Goal: Navigation & Orientation: Find specific page/section

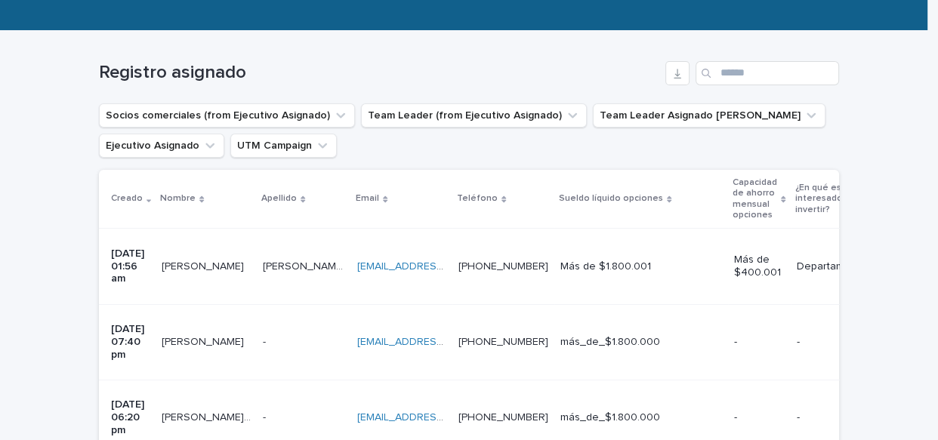
scroll to position [343, 0]
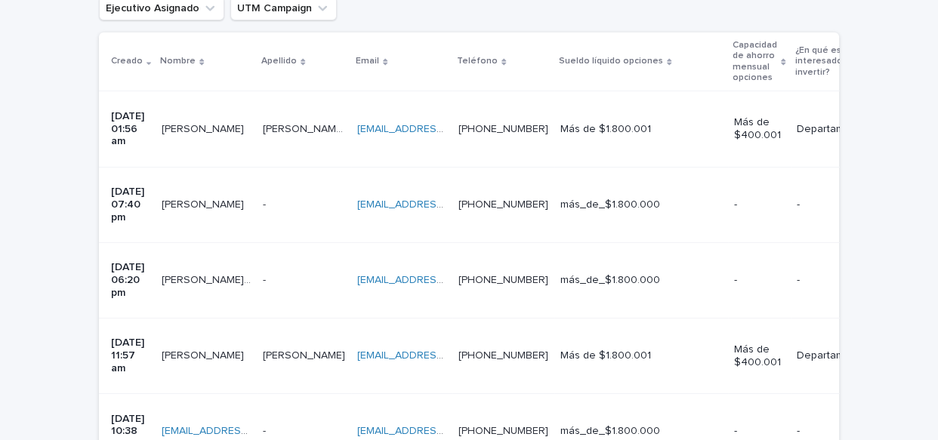
click at [194, 347] on p "[PERSON_NAME]" at bounding box center [204, 355] width 85 height 16
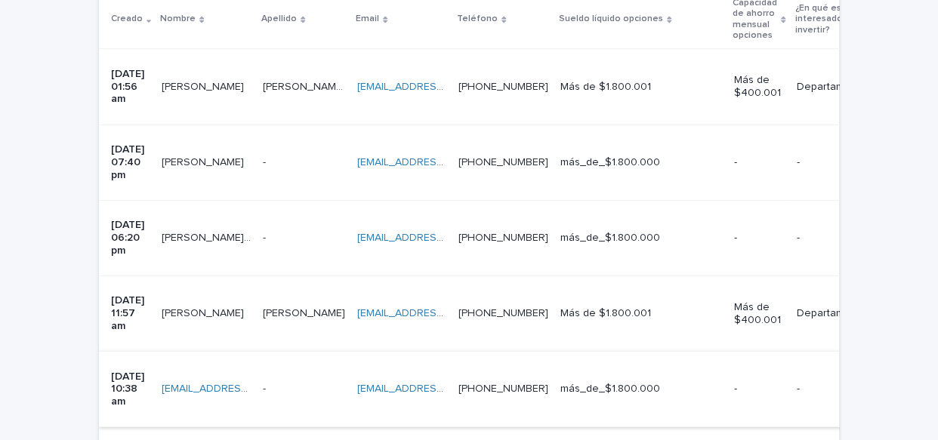
scroll to position [391, 0]
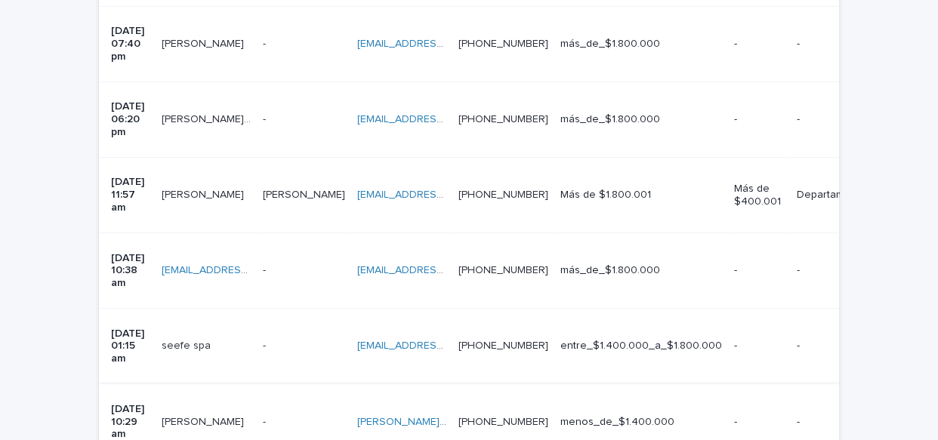
scroll to position [665, 0]
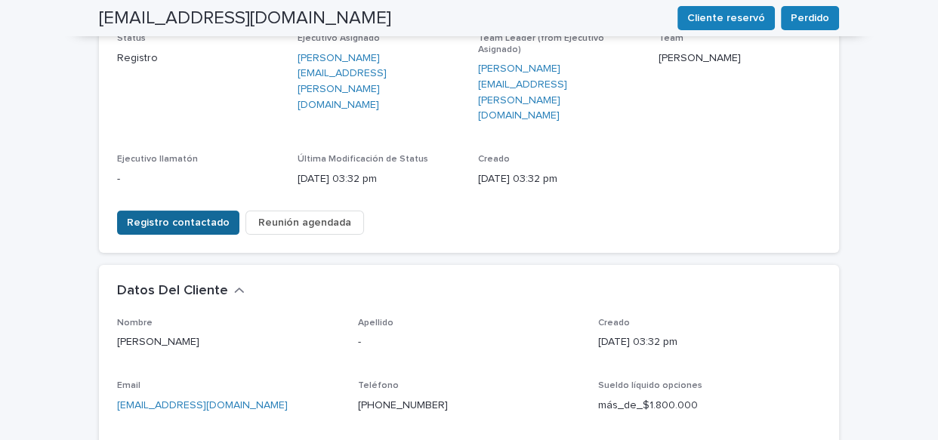
scroll to position [205, 0]
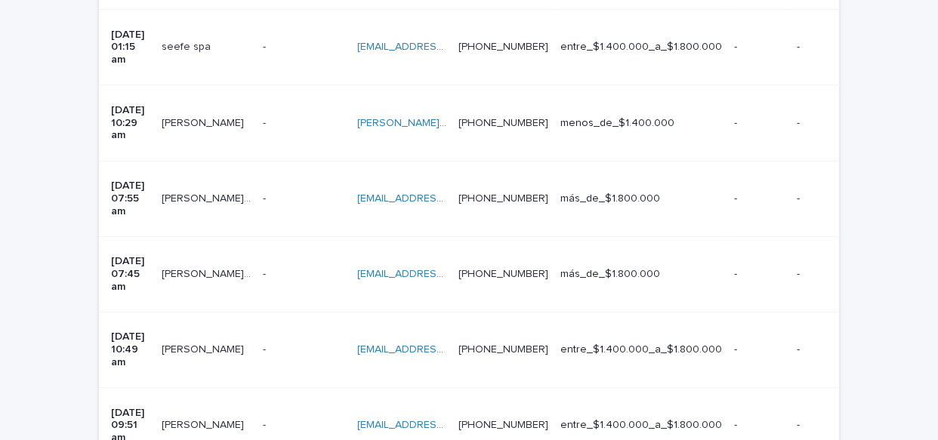
scroll to position [734, 0]
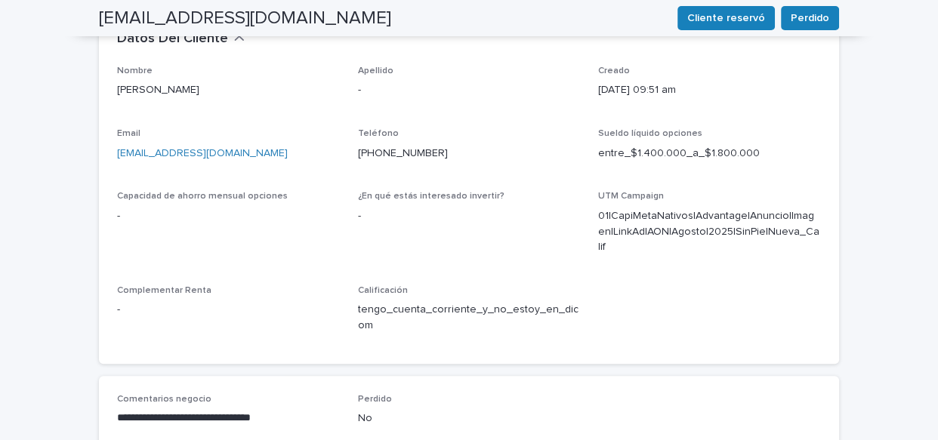
scroll to position [343, 0]
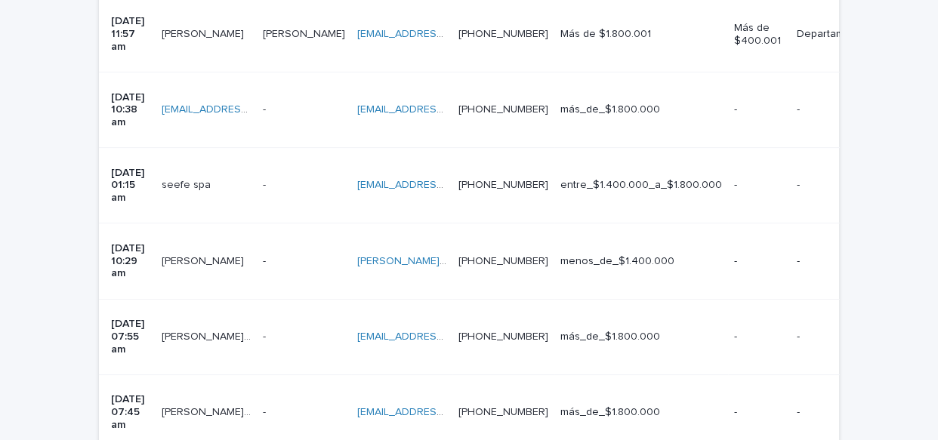
scroll to position [665, 0]
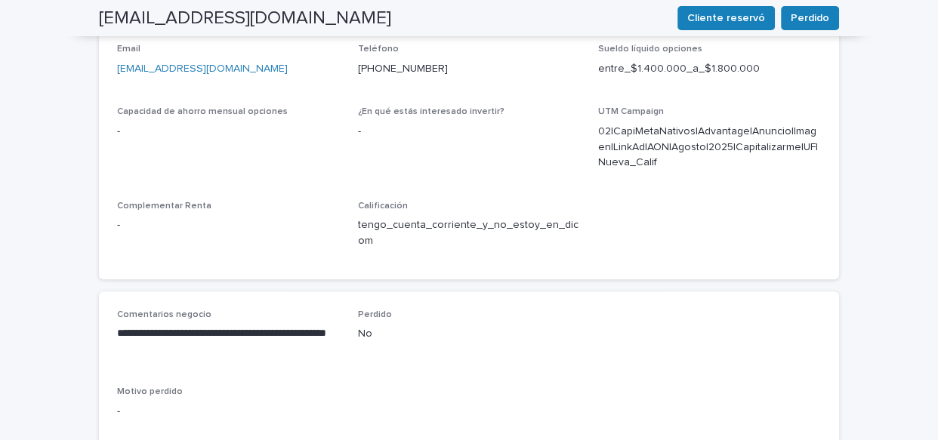
scroll to position [549, 0]
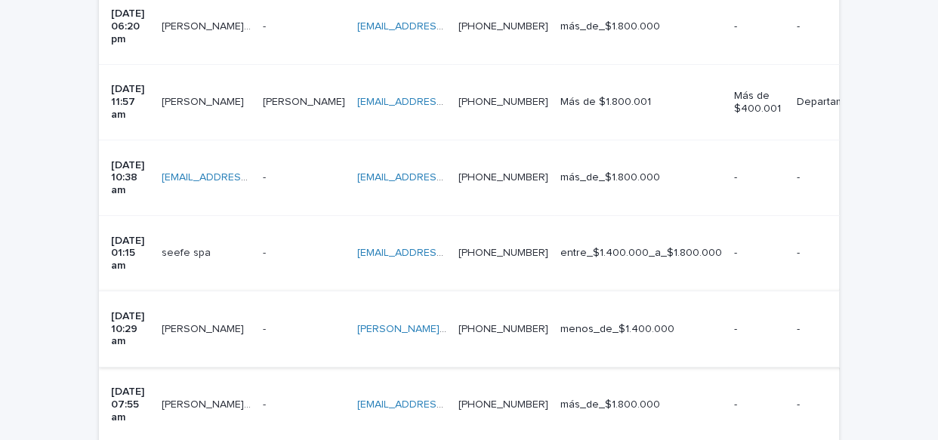
scroll to position [665, 0]
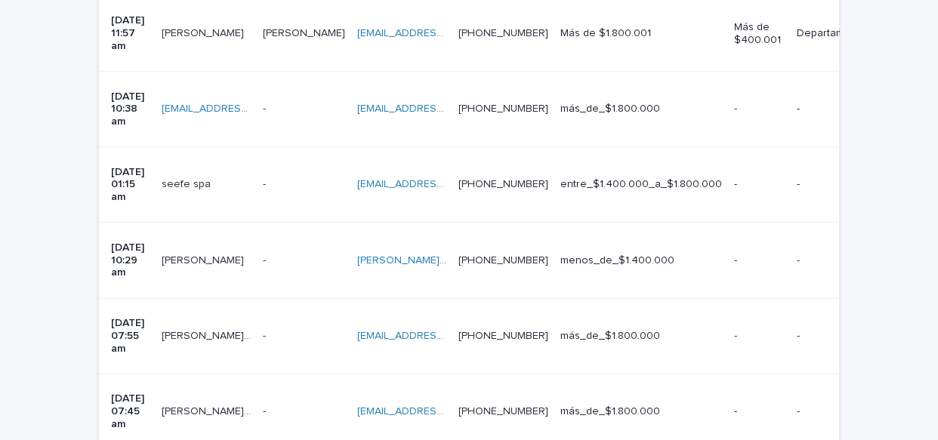
click at [181, 400] on div "[PERSON_NAME] esparzs [PERSON_NAME] [PERSON_NAME] esparzs [PERSON_NAME]" at bounding box center [206, 412] width 89 height 25
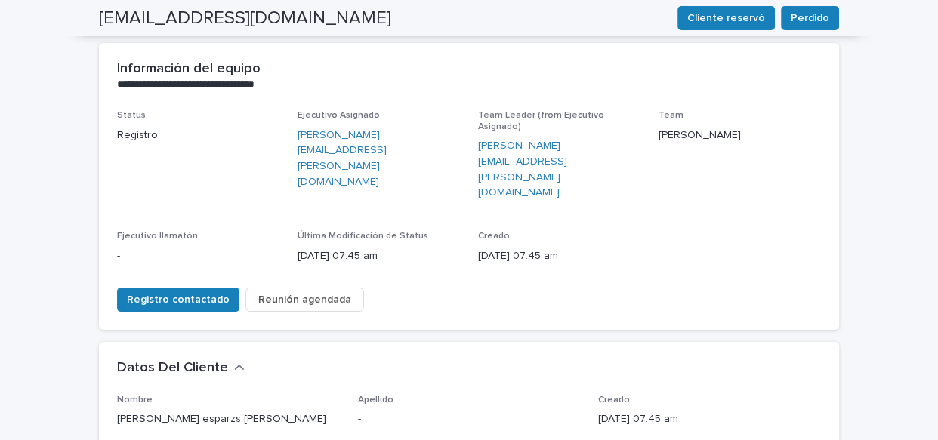
scroll to position [137, 0]
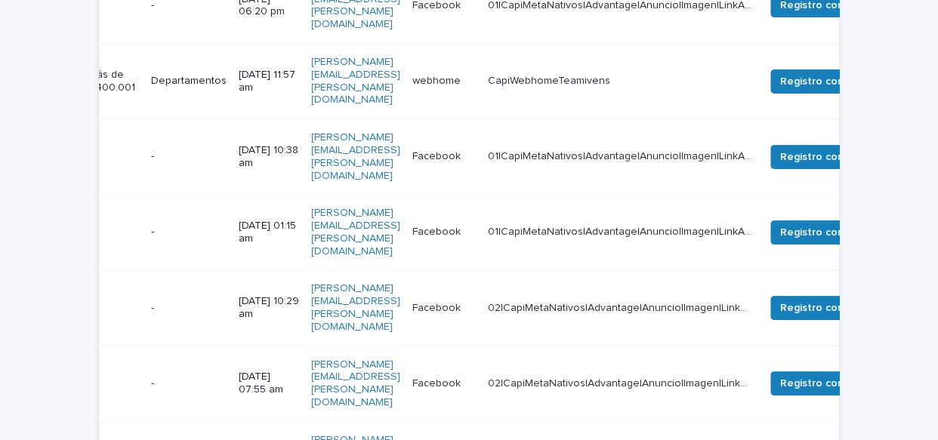
scroll to position [0, 946]
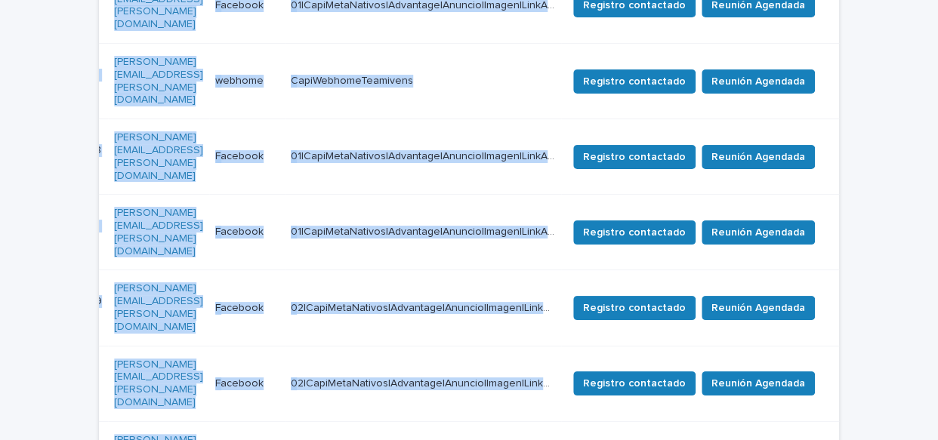
drag, startPoint x: 85, startPoint y: 307, endPoint x: 587, endPoint y: 344, distance: 503.8
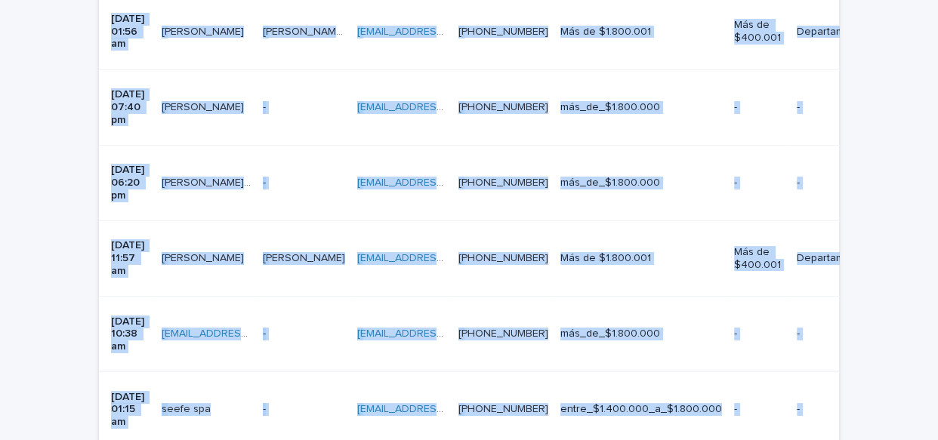
scroll to position [446, 0]
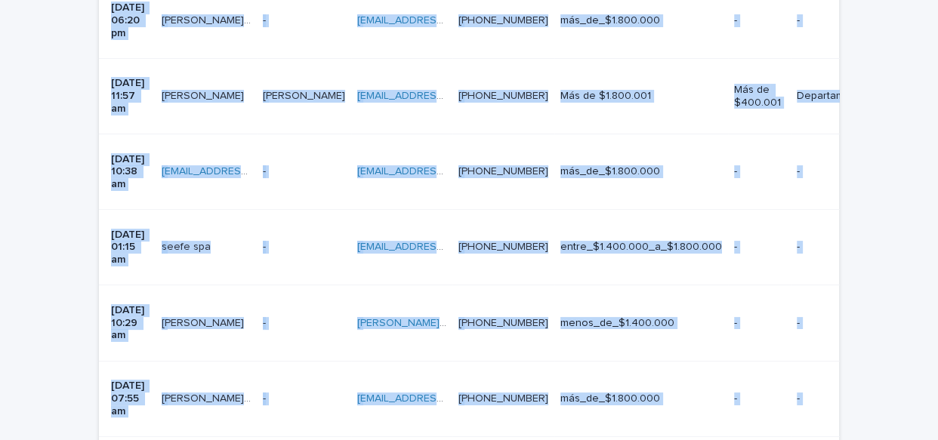
scroll to position [614, 0]
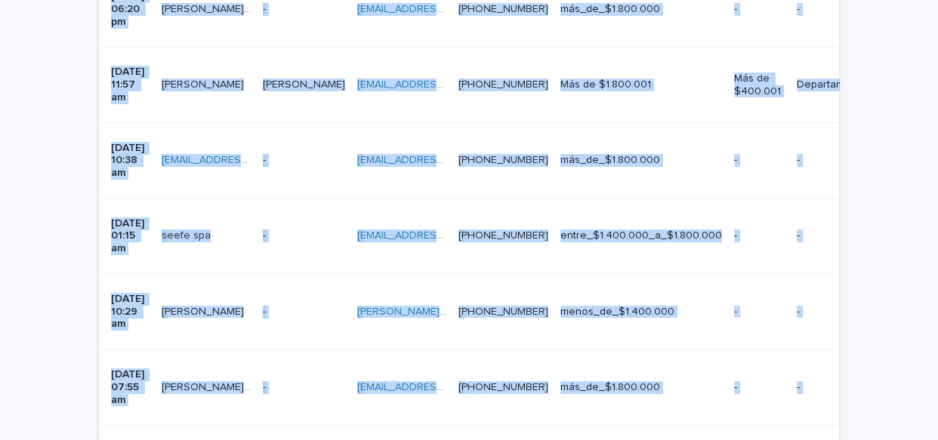
drag, startPoint x: 76, startPoint y: 9, endPoint x: 806, endPoint y: 292, distance: 783.5
copy table "Loremi Dolors Ametcons Adipi Elitsedd Eiusmo tempori utlabore Etdolorem al enim…"
